Goal: Transaction & Acquisition: Purchase product/service

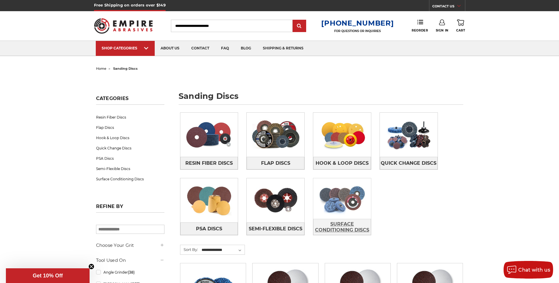
click at [352, 229] on span "Surface Conditioning Discs" at bounding box center [342, 228] width 57 height 16
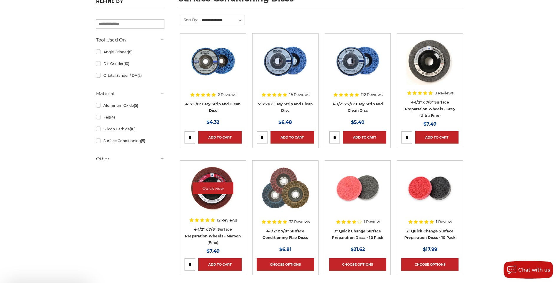
scroll to position [147, 0]
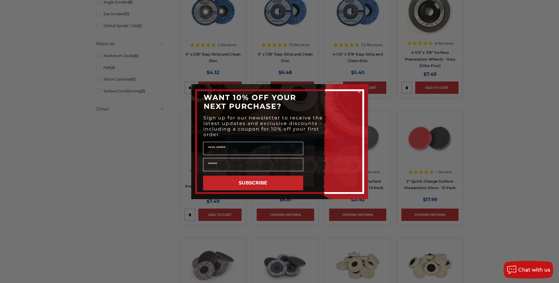
click at [360, 91] on icon "Close dialog" at bounding box center [359, 91] width 2 height 2
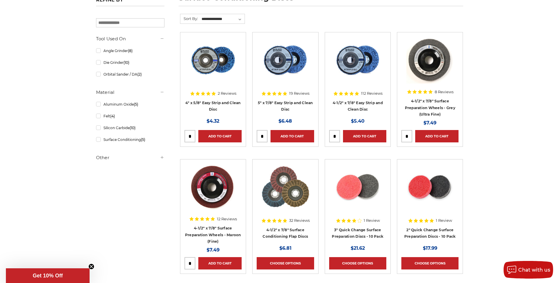
scroll to position [88, 0]
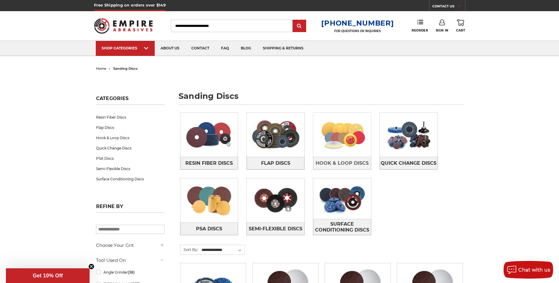
click at [342, 145] on img at bounding box center [342, 135] width 58 height 41
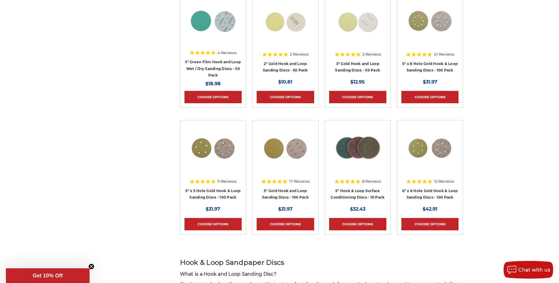
scroll to position [295, 0]
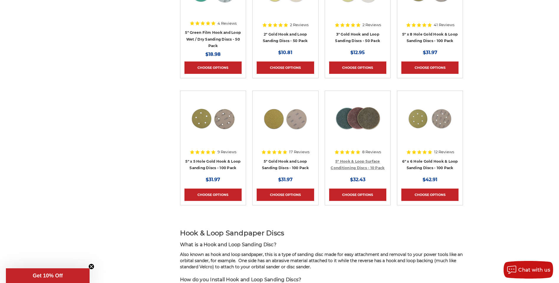
click at [368, 166] on link "5" Hook & Loop Surface Conditioning Discs - 10 Pack" at bounding box center [358, 164] width 54 height 11
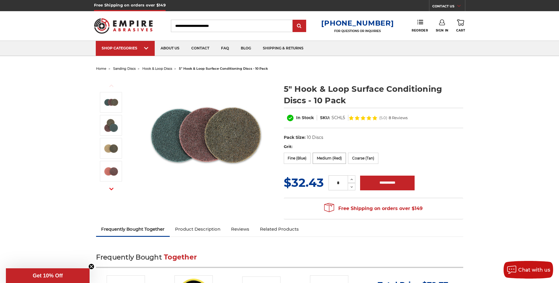
click at [336, 160] on label "Medium (Red)" at bounding box center [329, 158] width 33 height 11
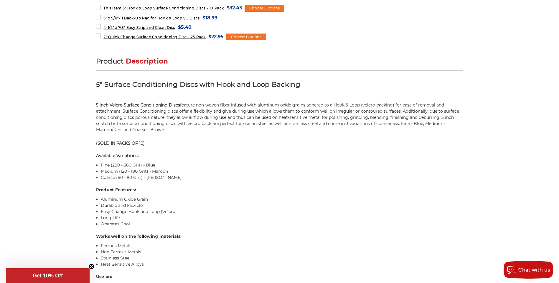
scroll to position [354, 0]
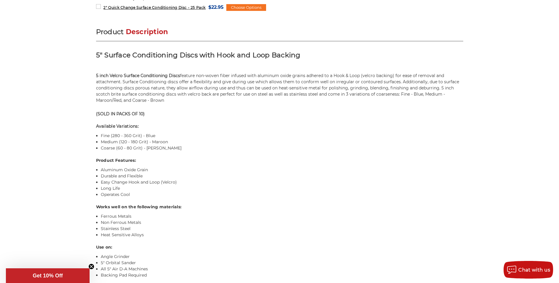
click at [90, 268] on icon "Close teaser" at bounding box center [91, 267] width 2 height 2
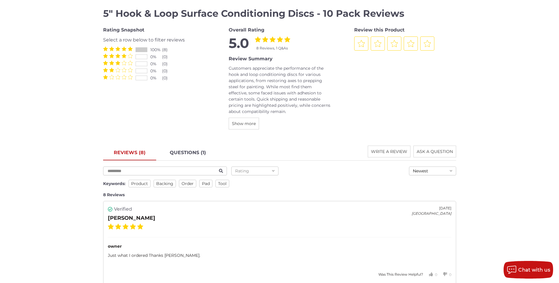
scroll to position [707, 0]
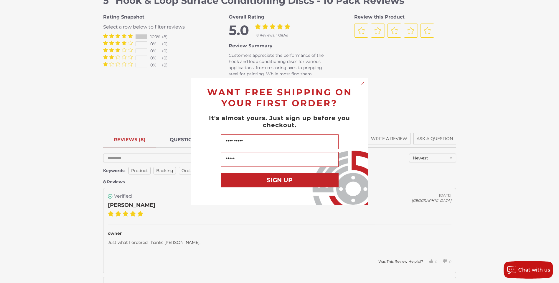
click at [363, 83] on circle "Close dialog" at bounding box center [363, 84] width 6 height 6
